Goal: Information Seeking & Learning: Learn about a topic

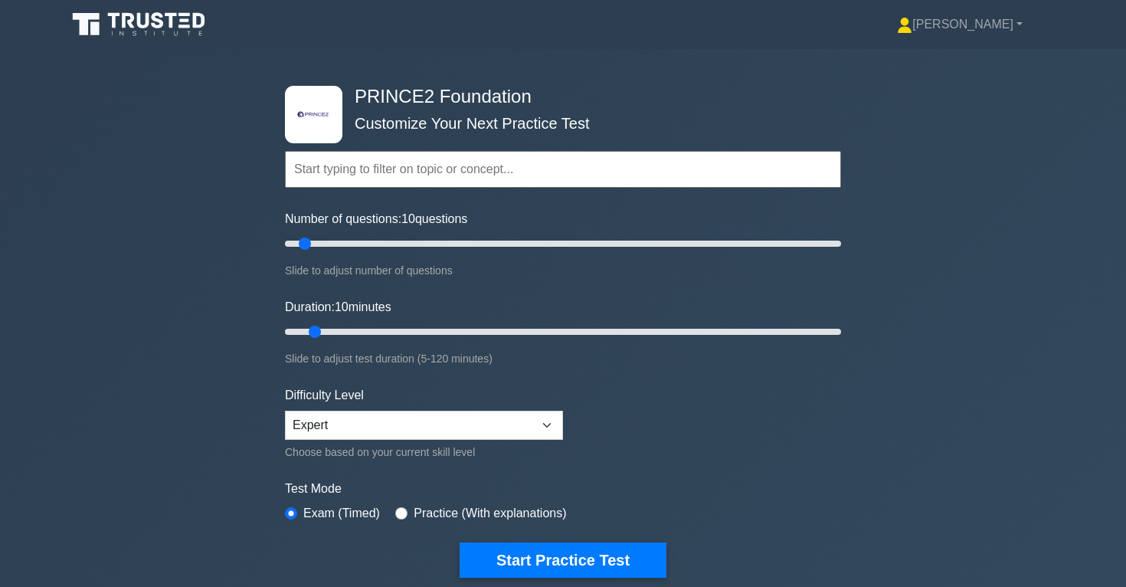
click at [681, 179] on input "text" at bounding box center [563, 169] width 556 height 37
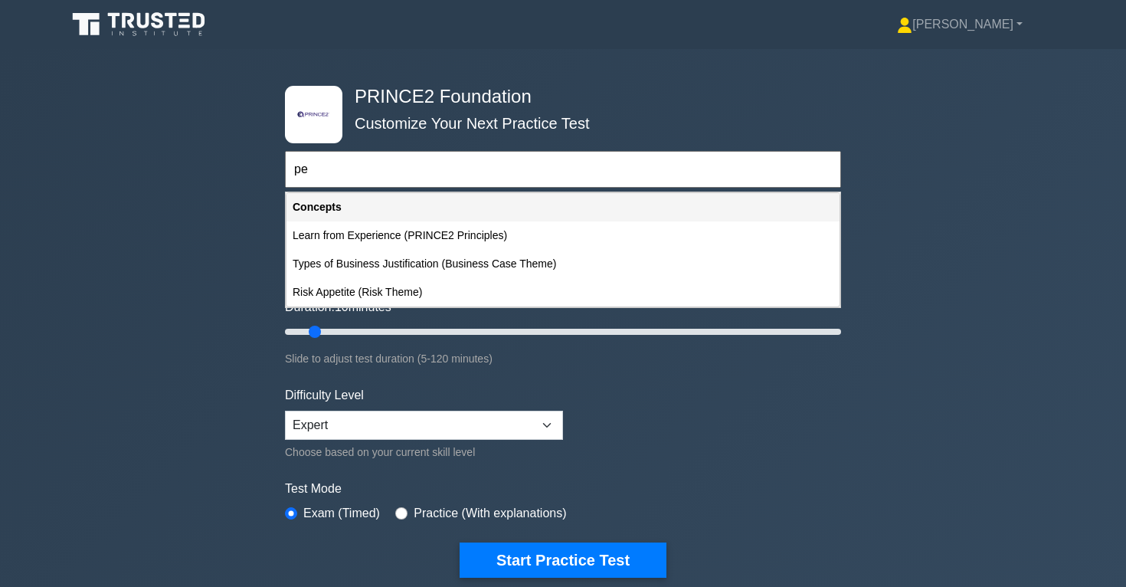
type input "p"
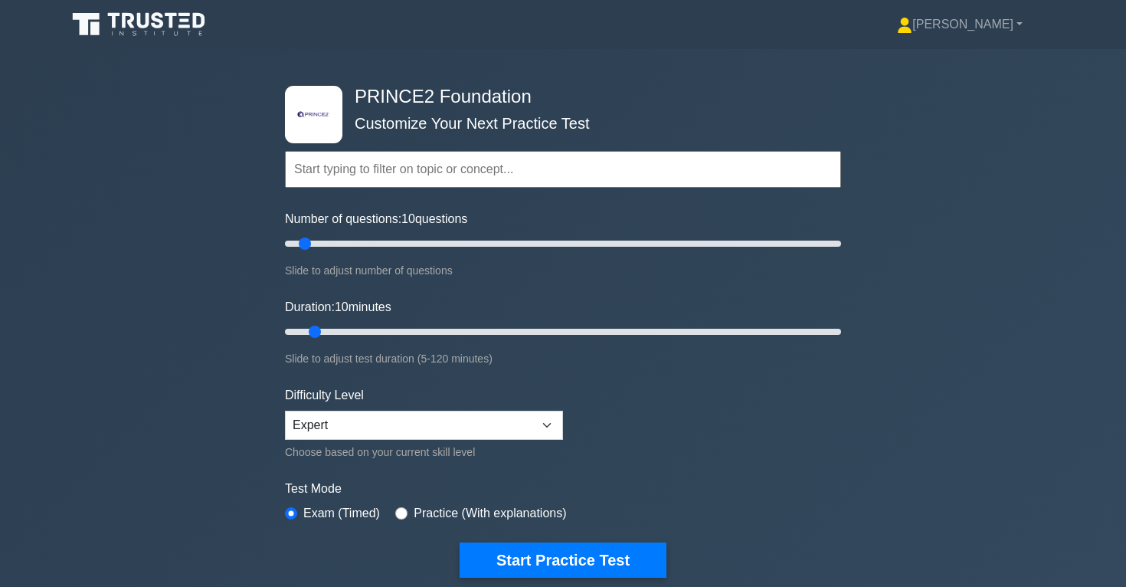
click at [413, 169] on input "text" at bounding box center [563, 169] width 556 height 37
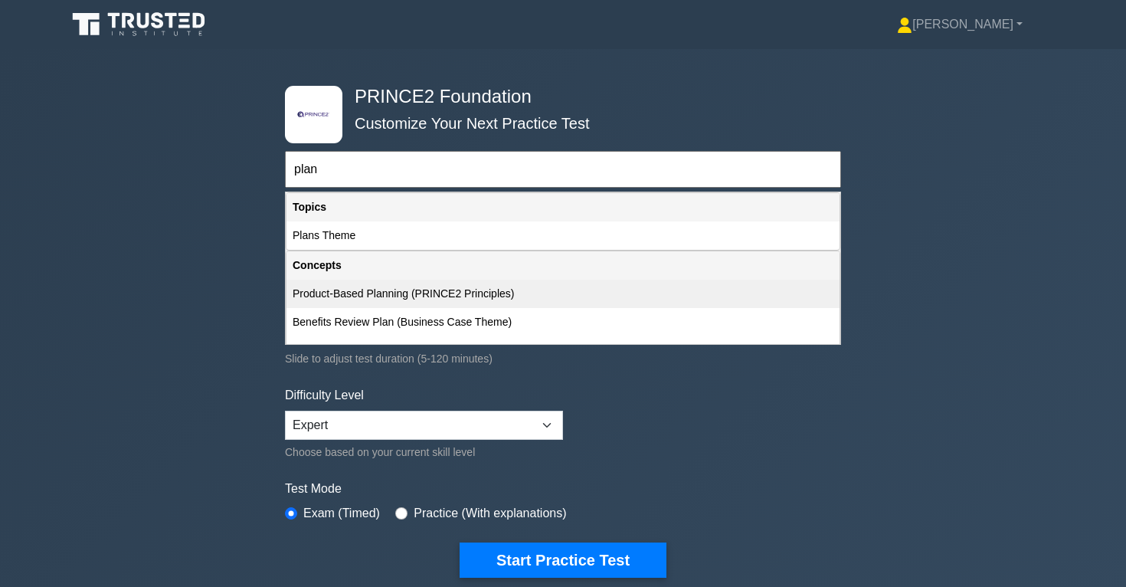
click at [384, 299] on div "Product-Based Planning (PRINCE2 Principles)" at bounding box center [563, 294] width 553 height 28
type input "Product-Based Planning (PRINCE2 Principles)"
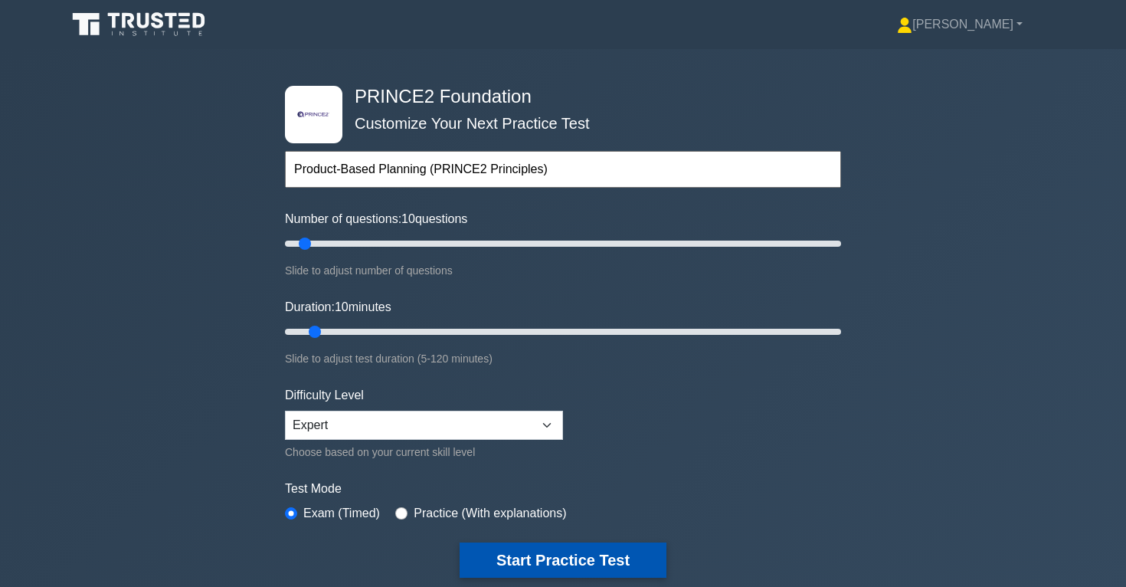
click at [566, 559] on button "Start Practice Test" at bounding box center [563, 559] width 207 height 35
